Goal: Information Seeking & Learning: Learn about a topic

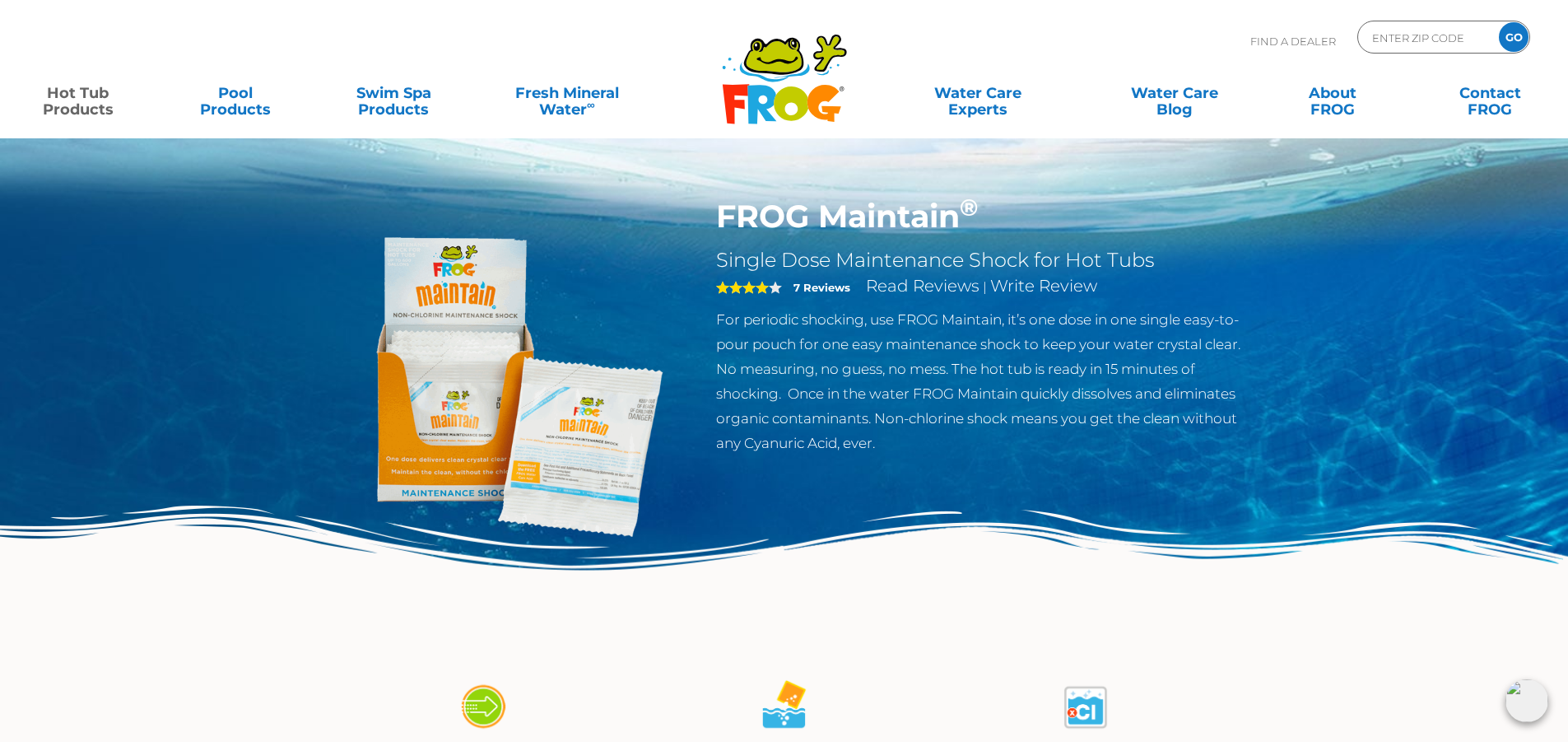
click at [545, 428] on img at bounding box center [504, 386] width 377 height 377
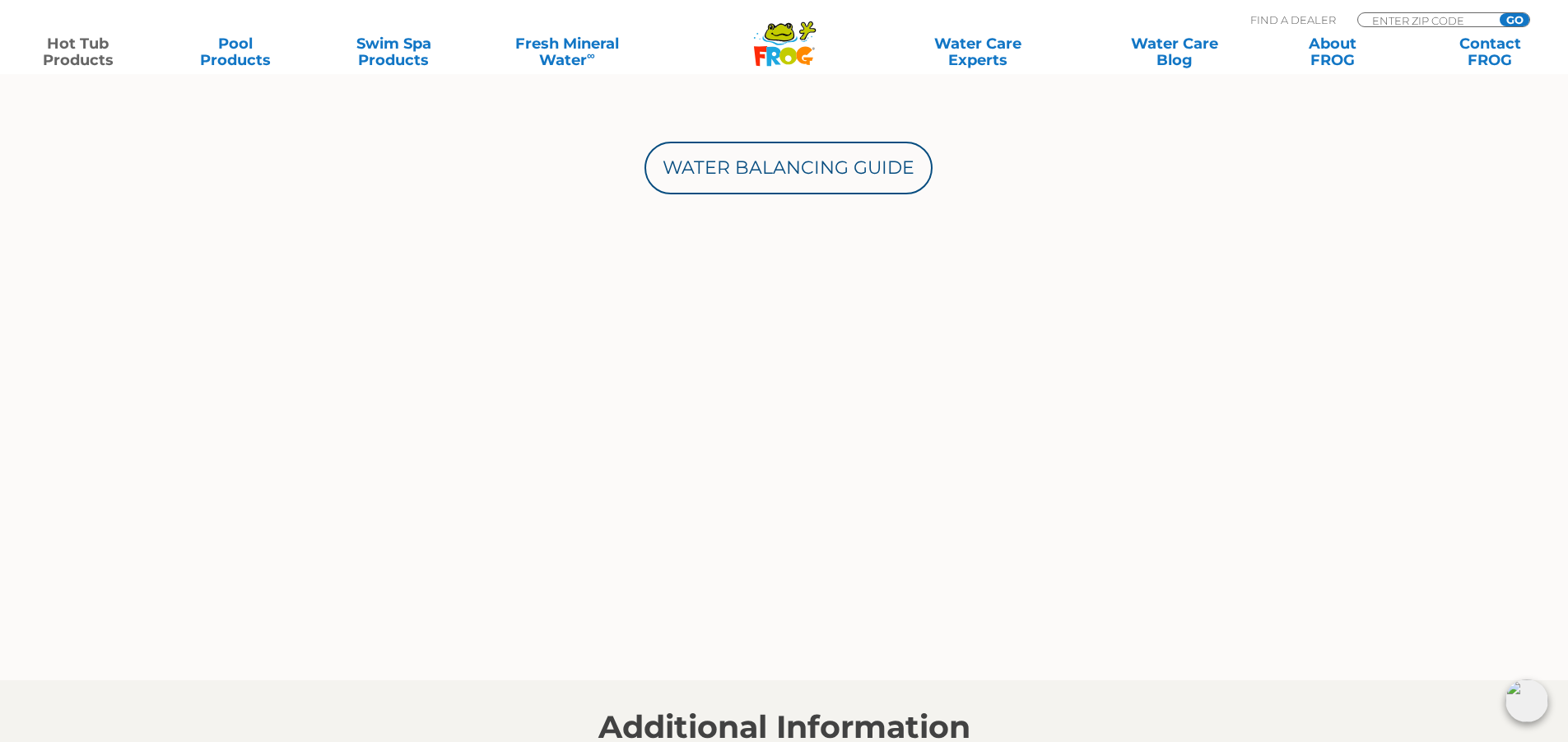
scroll to position [1152, 0]
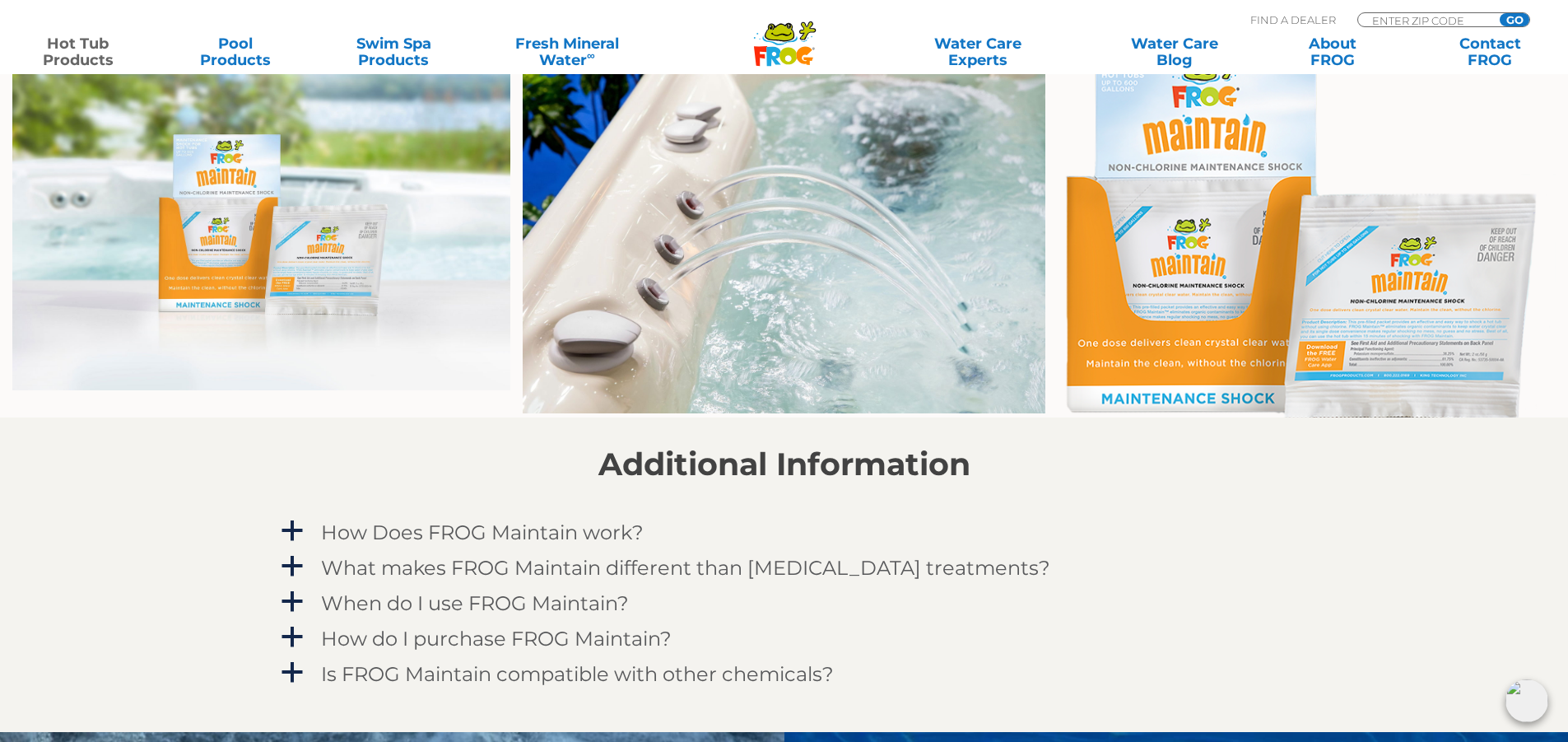
click at [1382, 330] on img at bounding box center [1307, 226] width 498 height 383
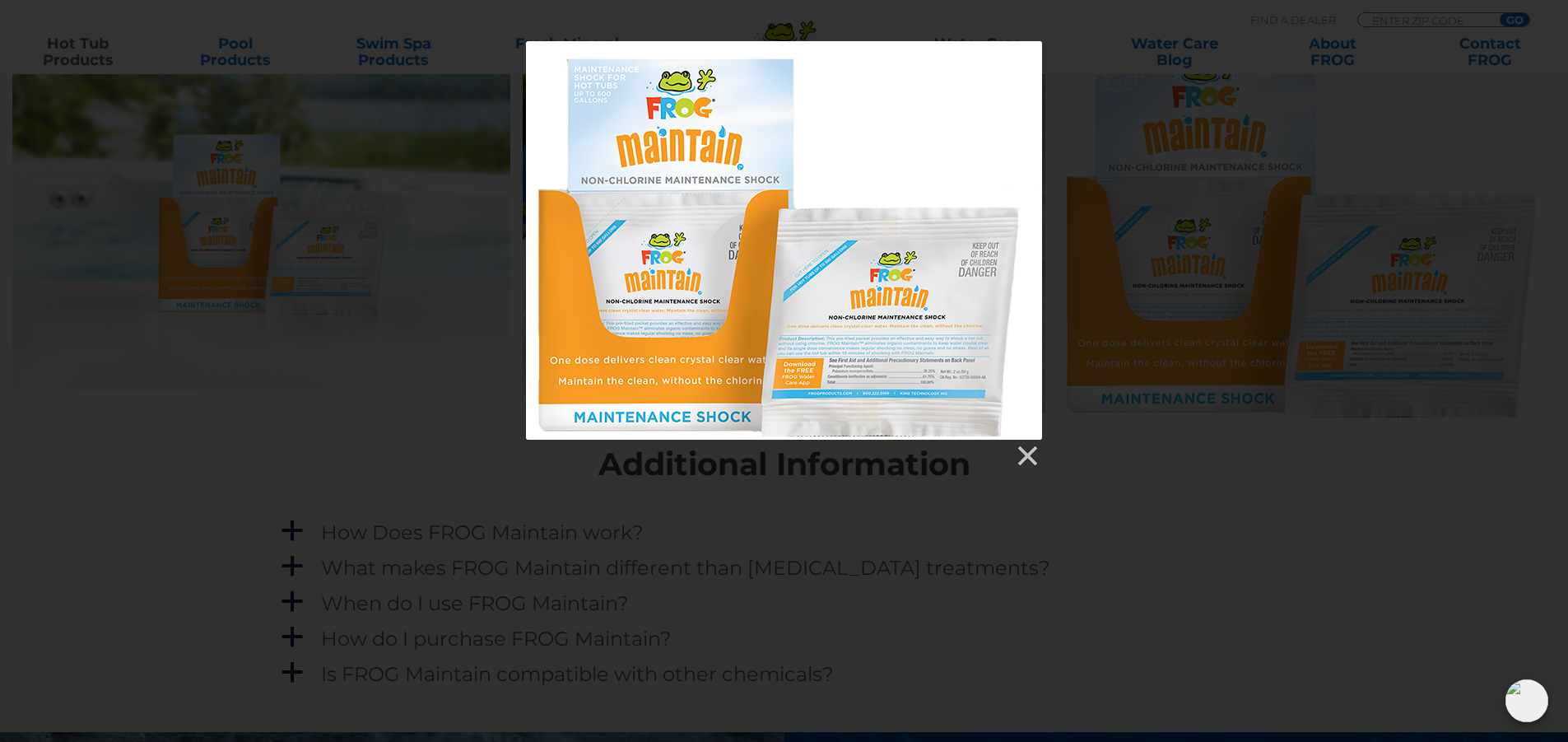
click at [928, 357] on div at bounding box center [784, 240] width 516 height 399
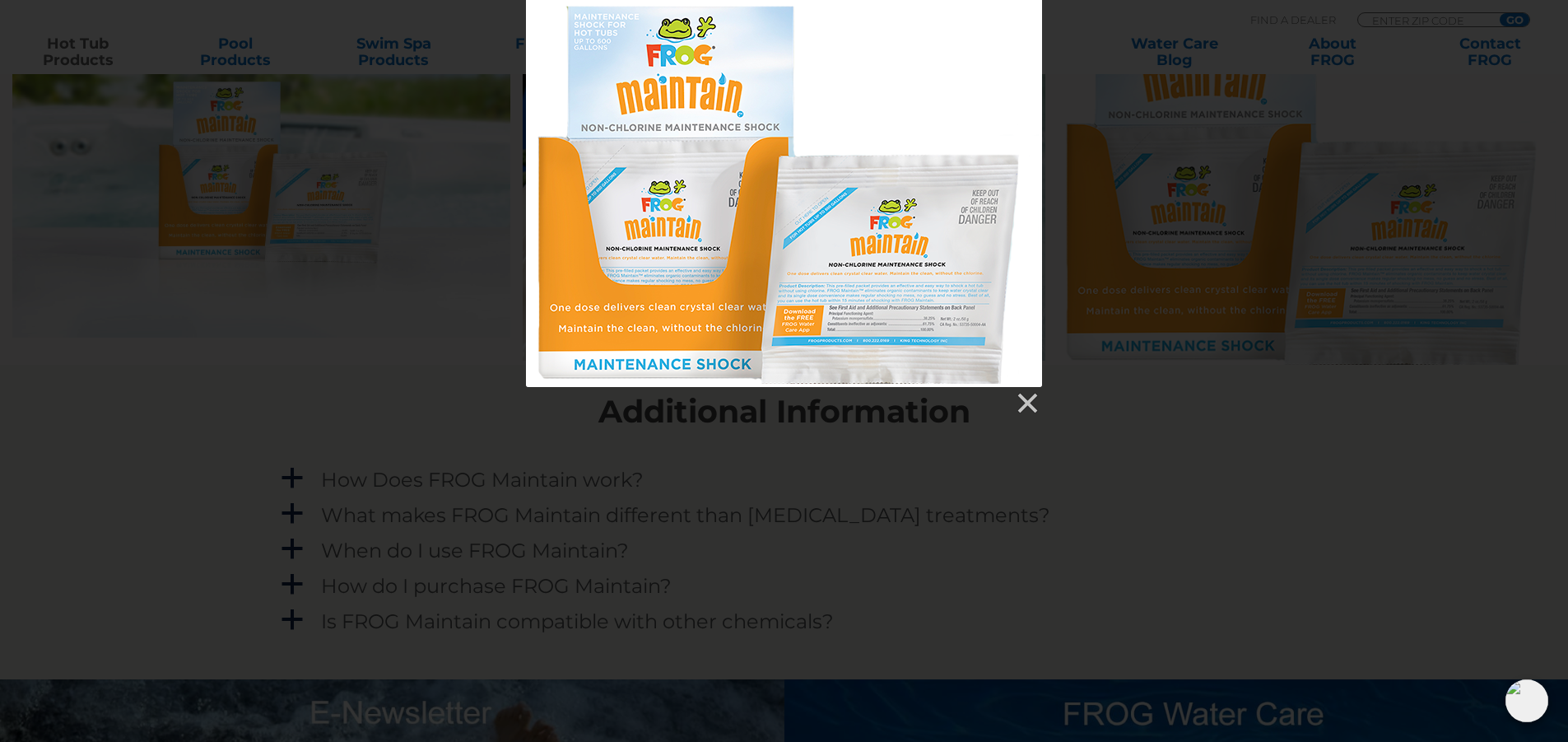
scroll to position [1235, 0]
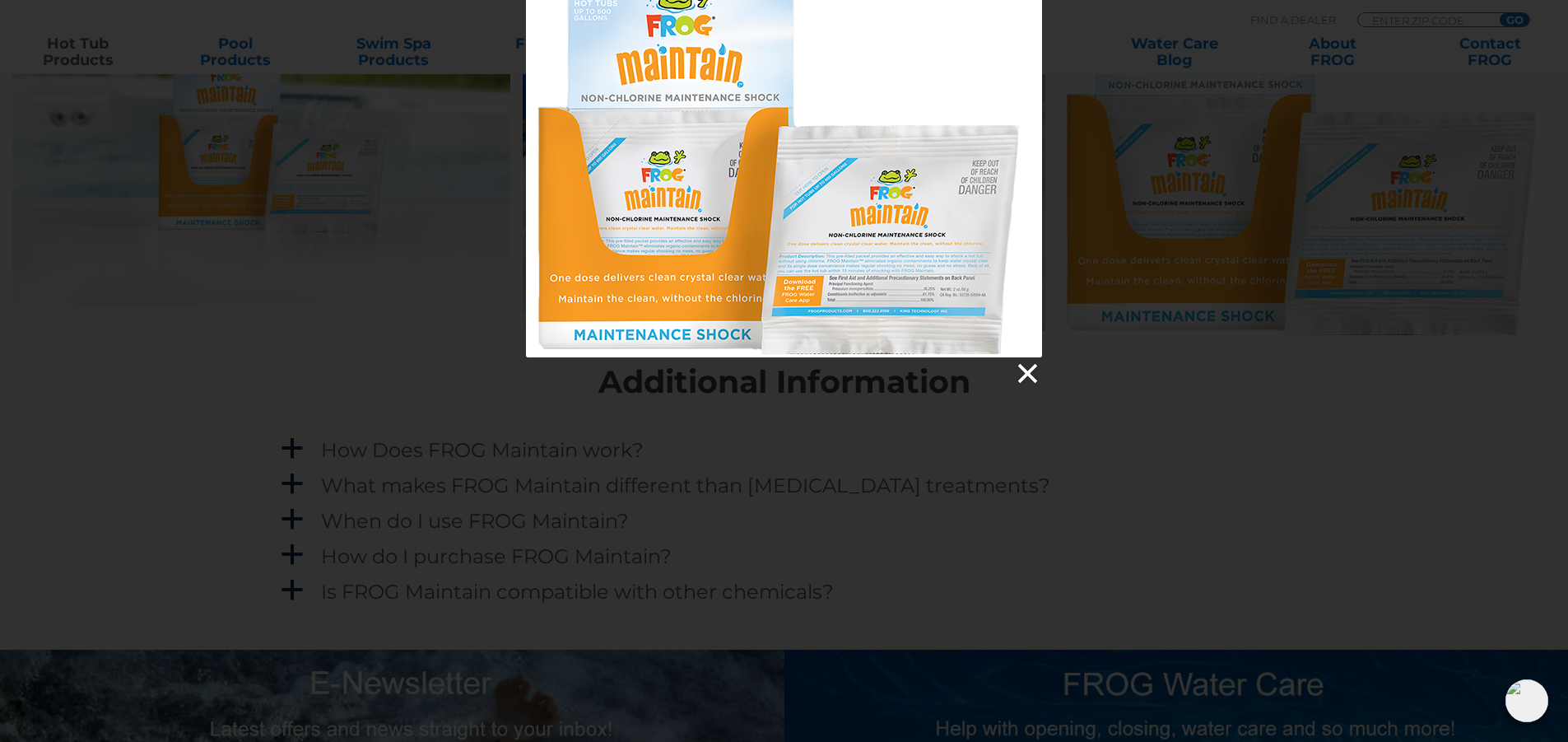
click at [1026, 370] on link at bounding box center [1027, 374] width 25 height 25
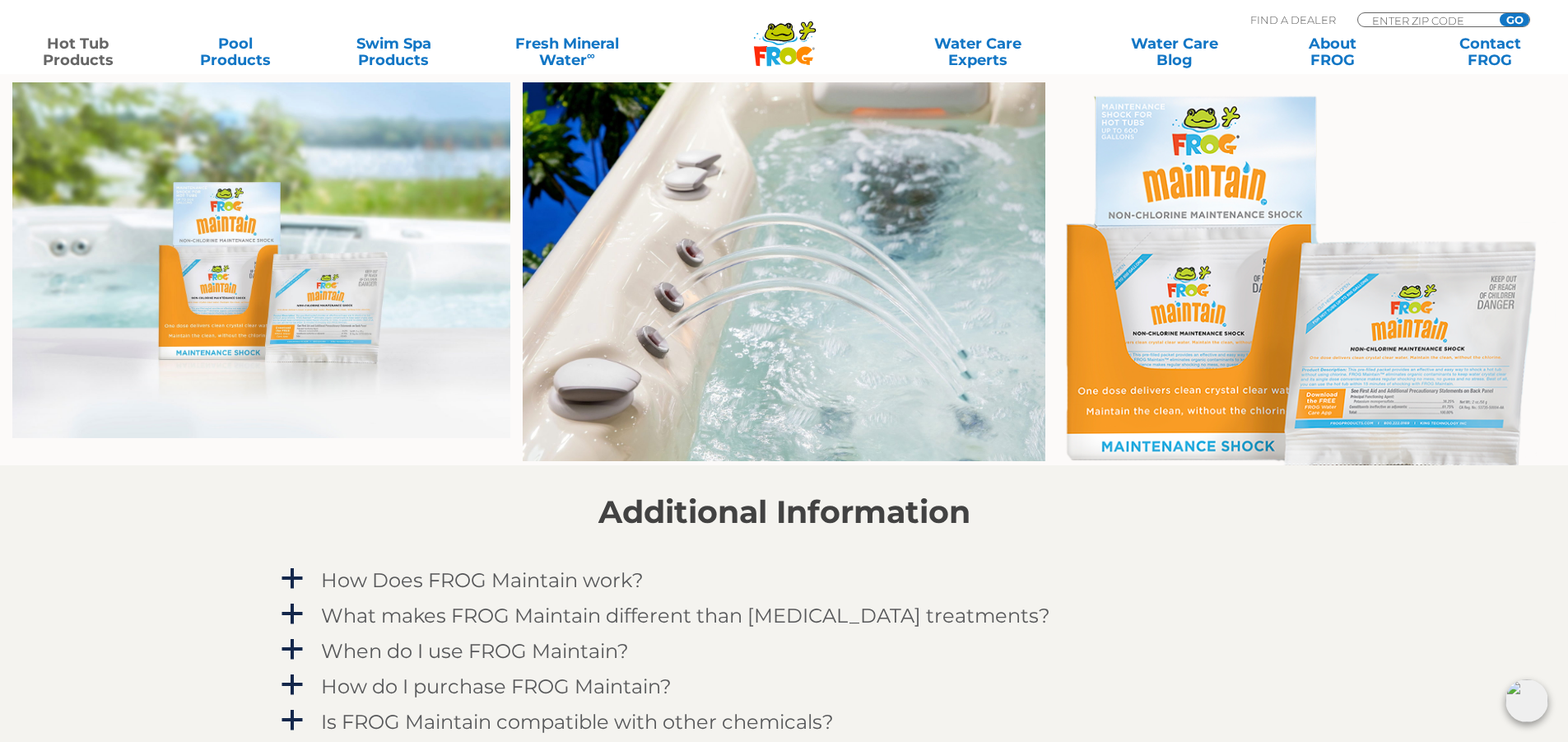
scroll to position [1070, 0]
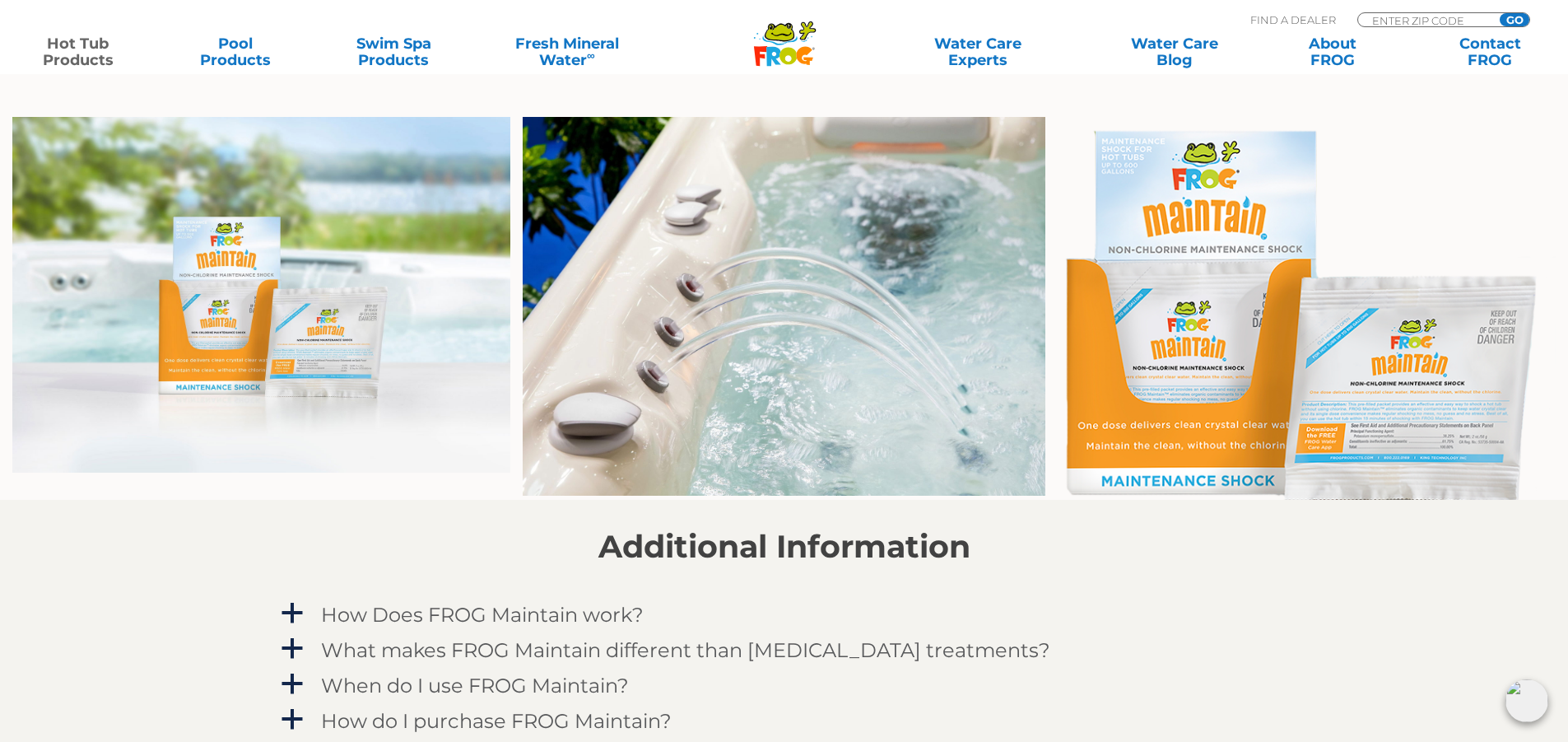
click at [317, 349] on img at bounding box center [261, 294] width 498 height 355
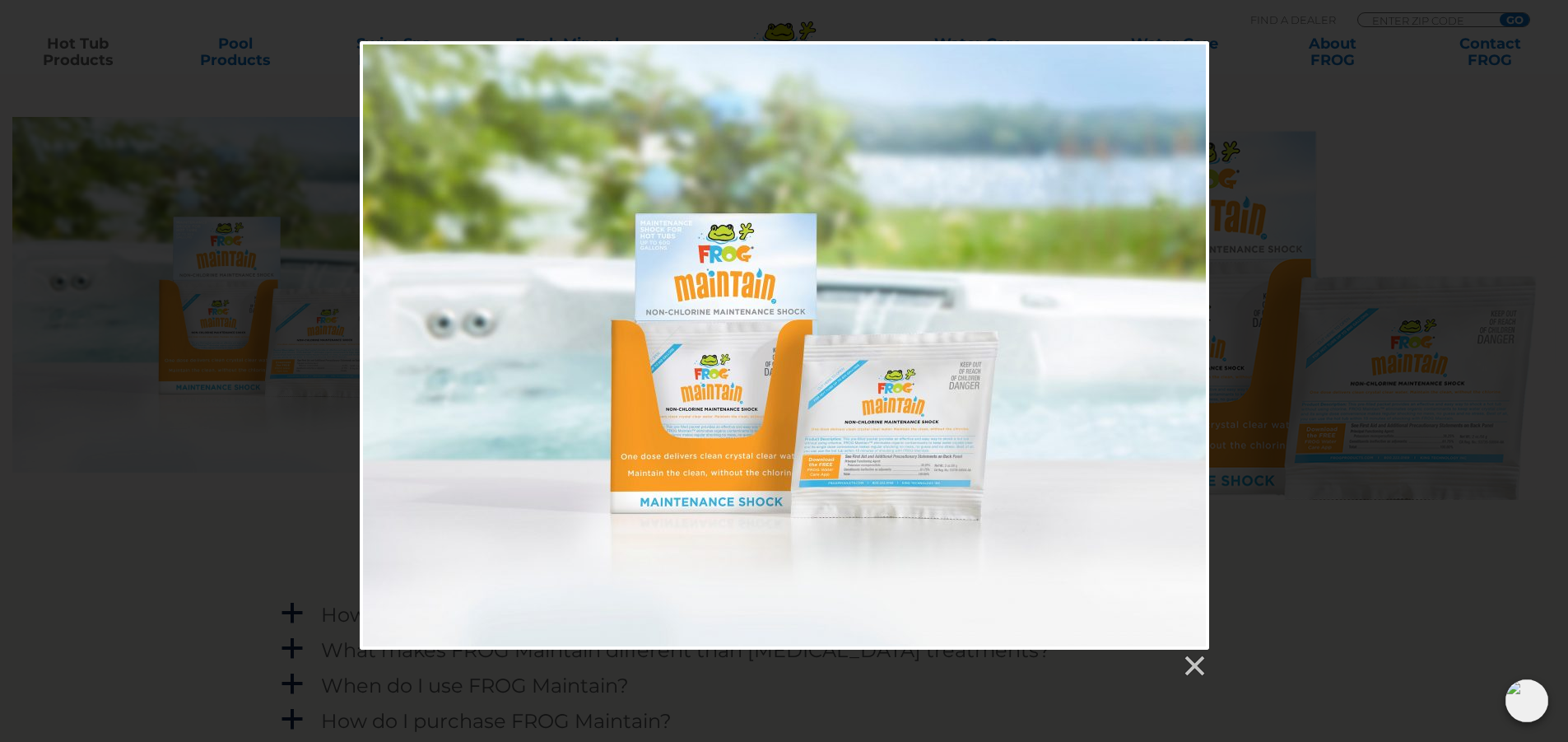
click at [898, 467] on div at bounding box center [784, 345] width 849 height 608
click at [1189, 663] on link at bounding box center [1194, 666] width 25 height 25
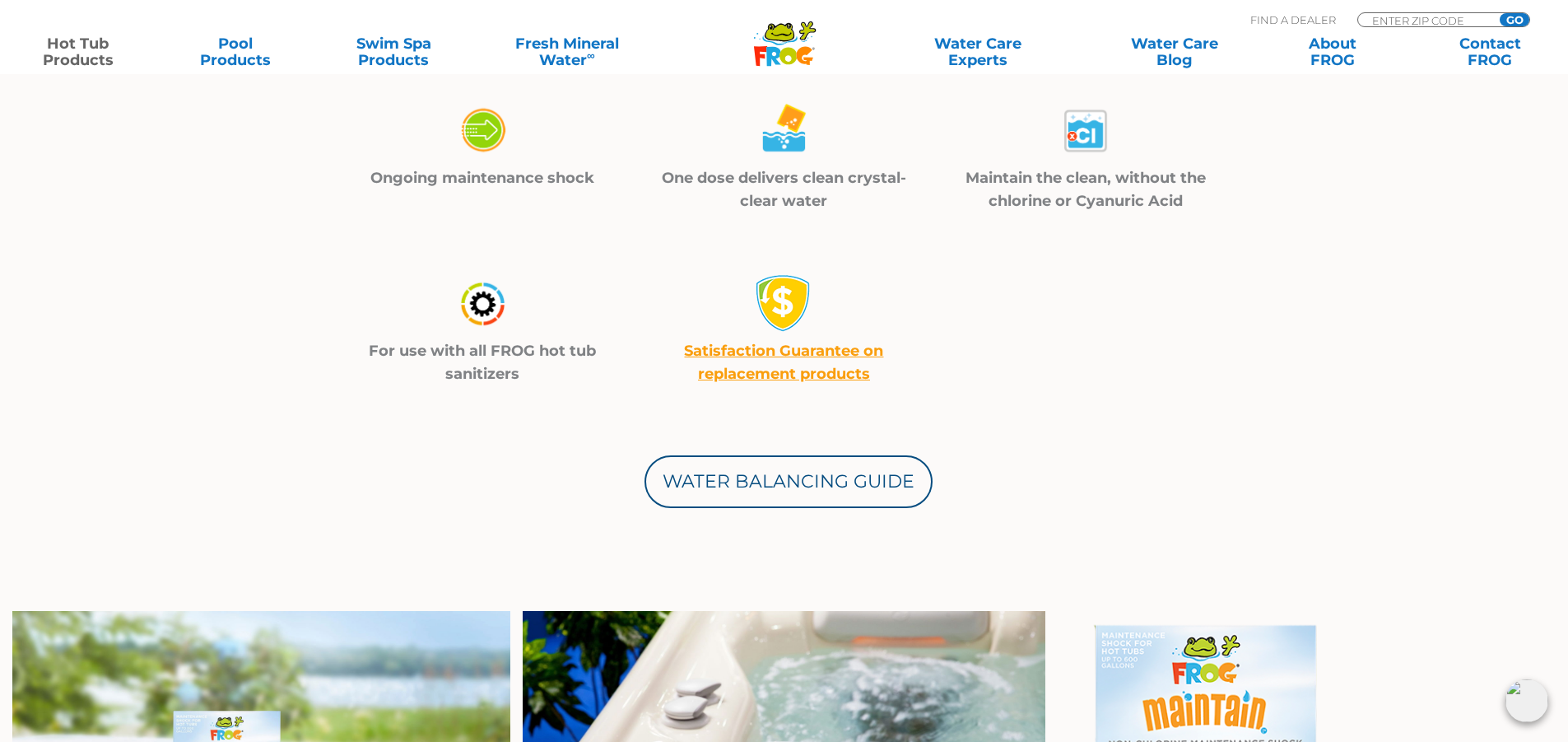
scroll to position [494, 0]
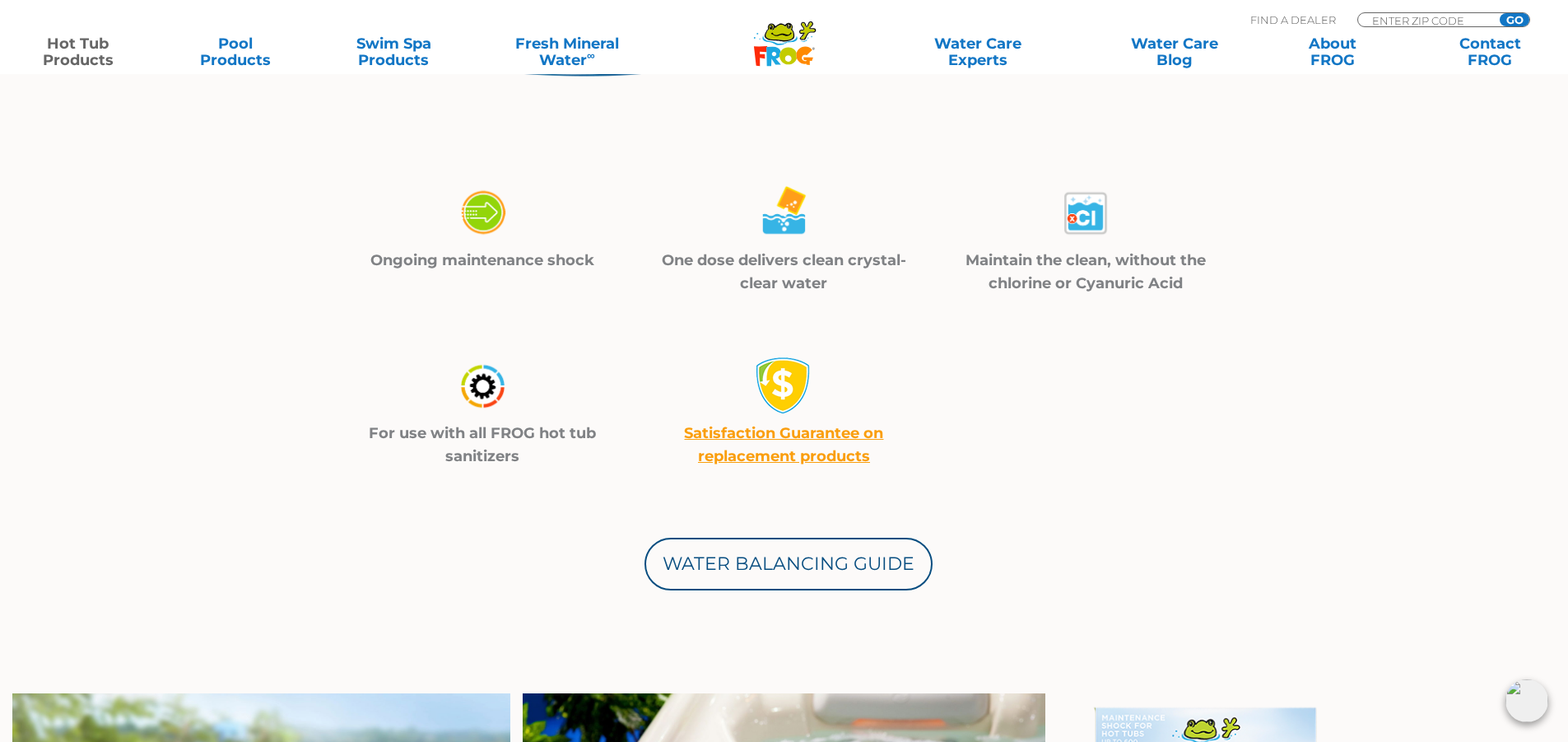
click at [790, 229] on img at bounding box center [784, 213] width 58 height 59
click at [778, 272] on p "One dose delivers clean crystal-clear water" at bounding box center [784, 271] width 261 height 46
click at [774, 259] on p "One dose delivers clean crystal-clear water" at bounding box center [784, 271] width 261 height 46
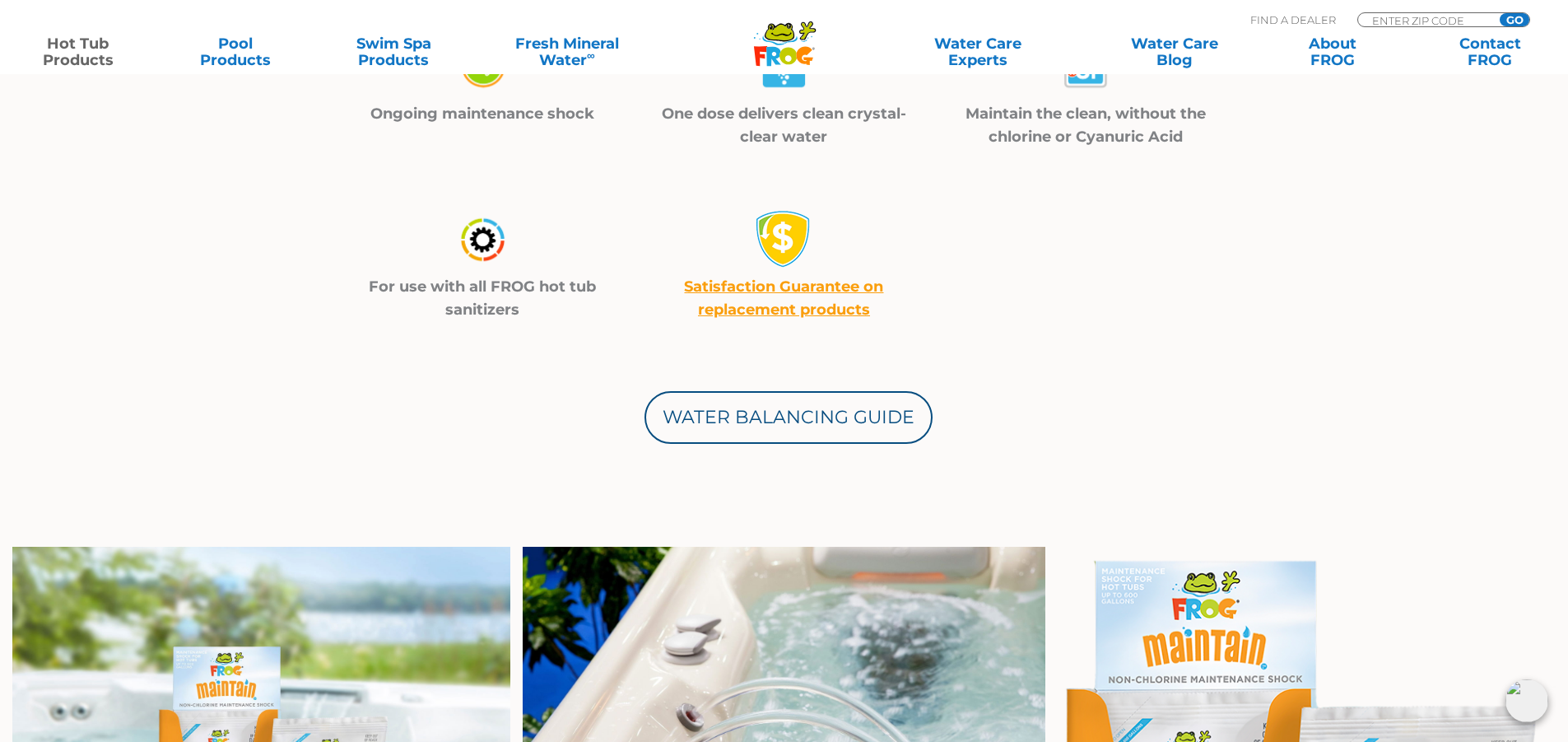
scroll to position [823, 0]
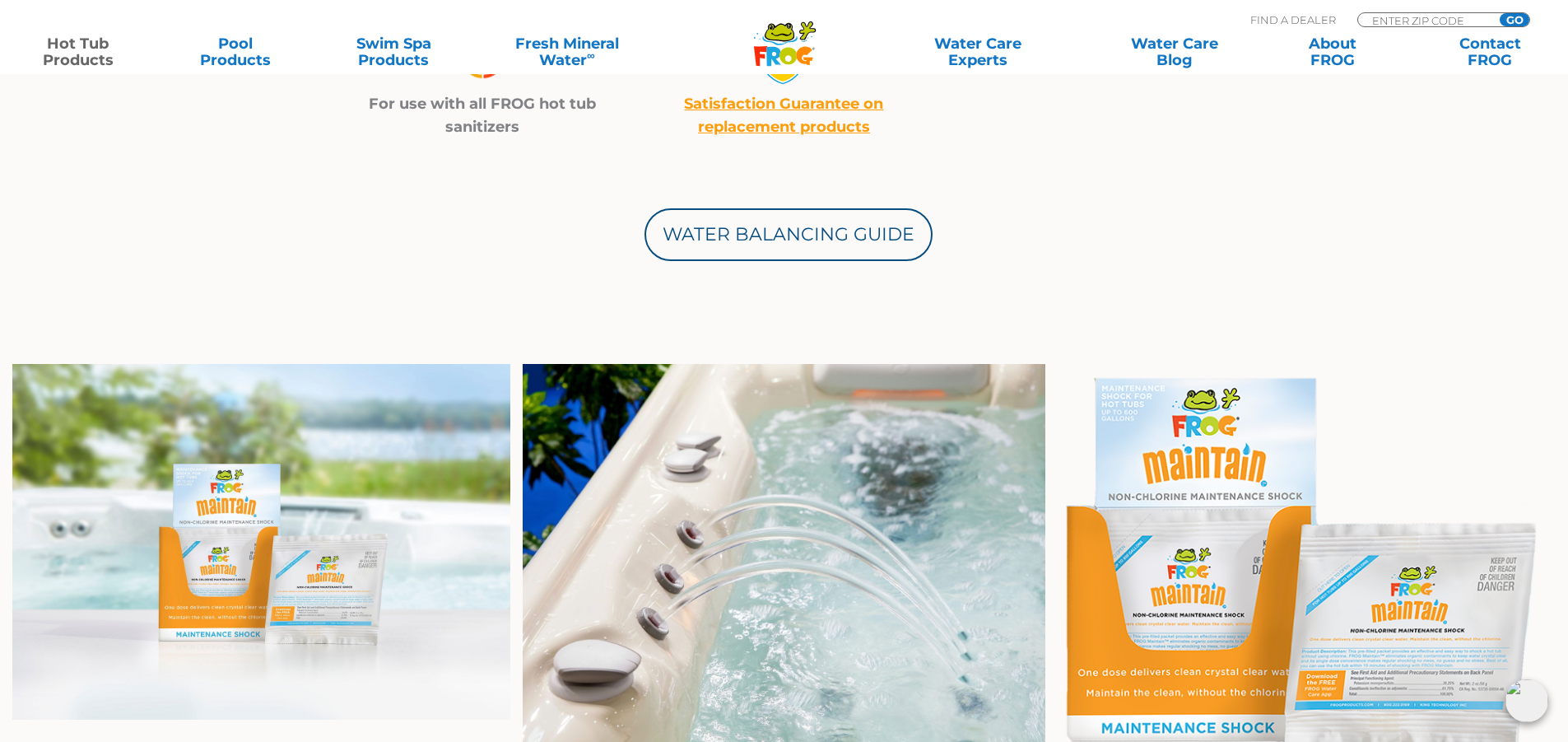
click at [807, 130] on link "Satisfaction Guarantee on replacement products" at bounding box center [784, 115] width 199 height 42
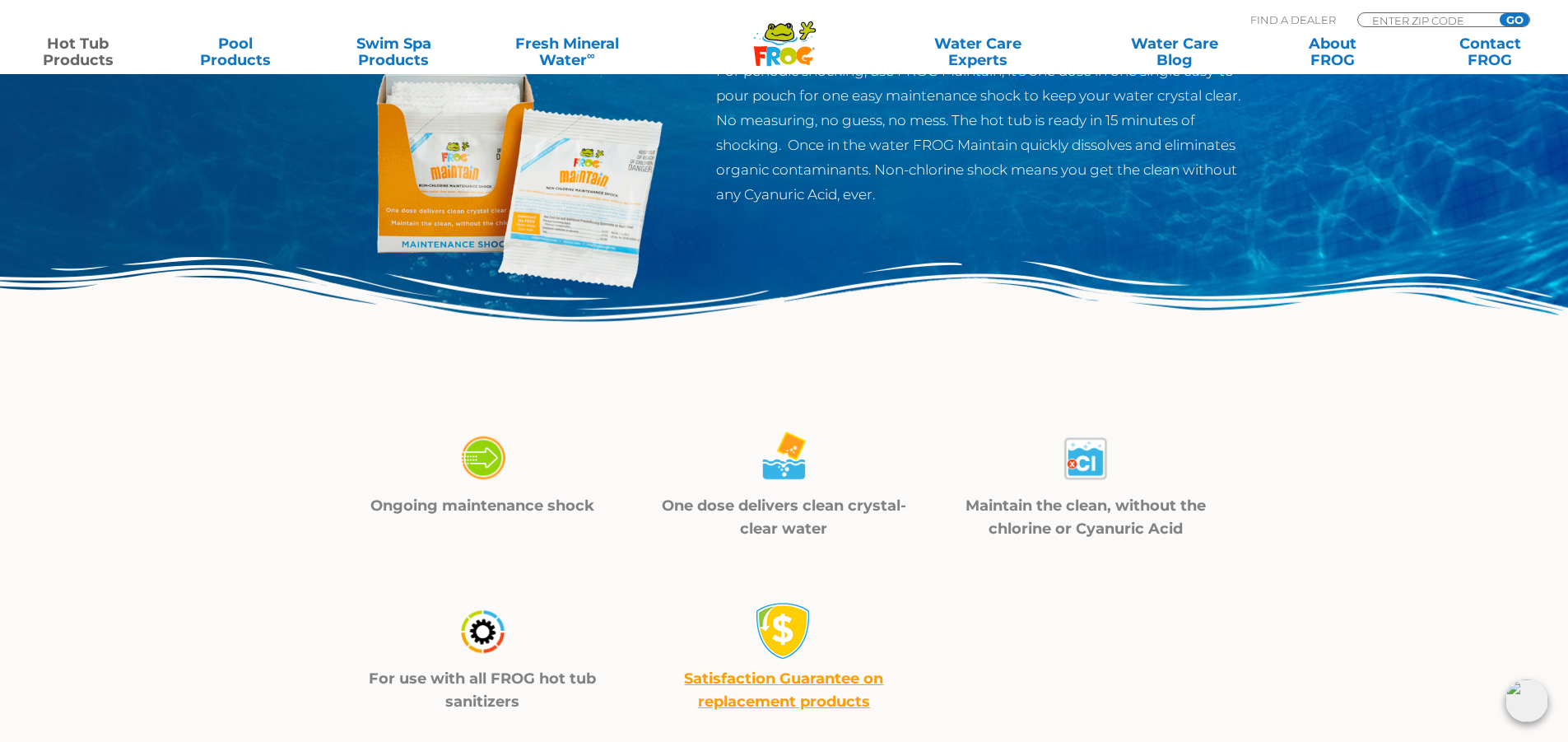
scroll to position [164, 0]
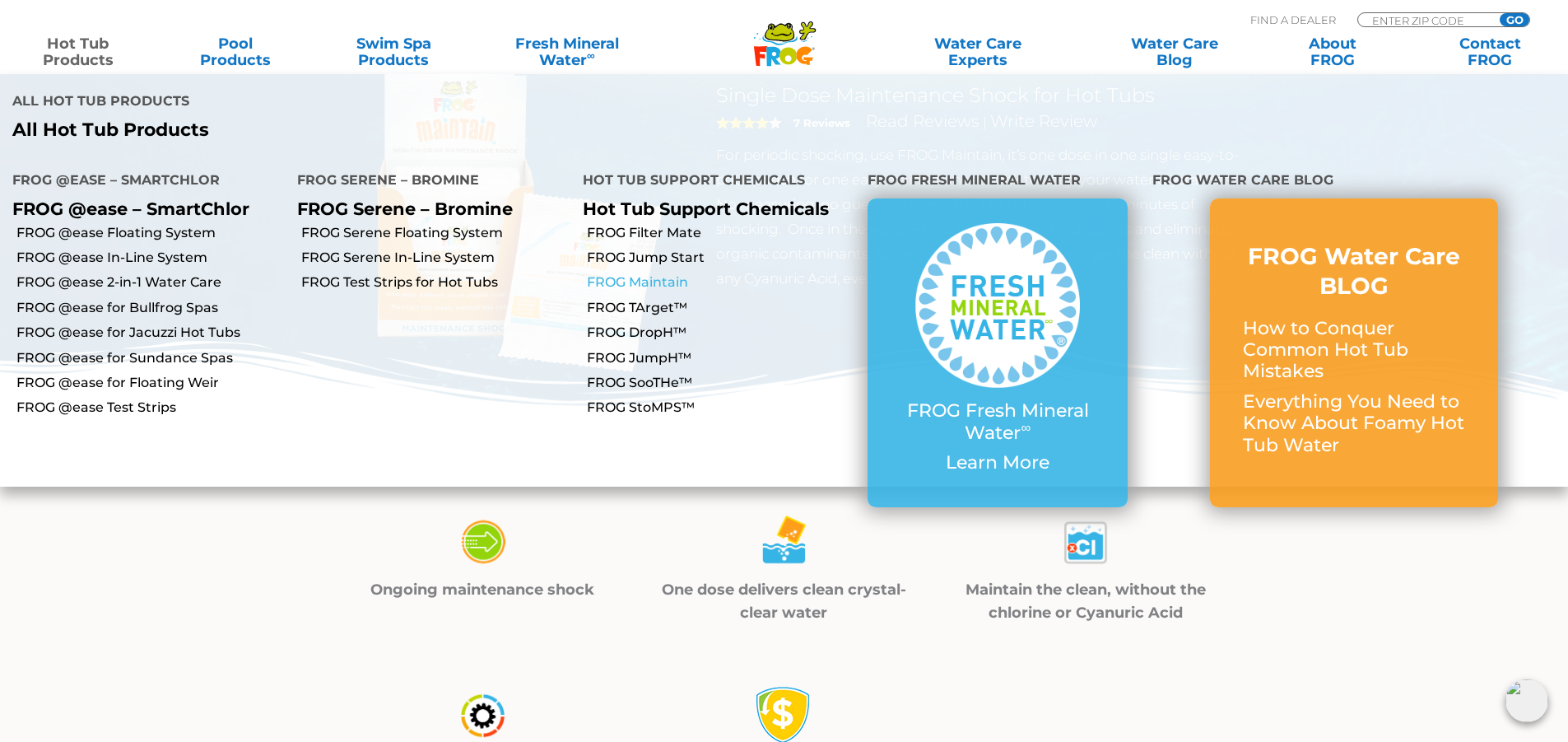
click at [634, 273] on link "FROG Maintain" at bounding box center [721, 282] width 268 height 18
